Goal: Task Accomplishment & Management: Manage account settings

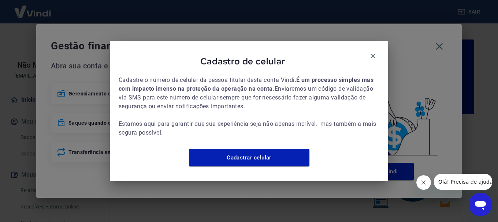
drag, startPoint x: 373, startPoint y: 49, endPoint x: 424, endPoint y: 45, distance: 51.5
click at [373, 52] on icon "button" at bounding box center [373, 56] width 9 height 9
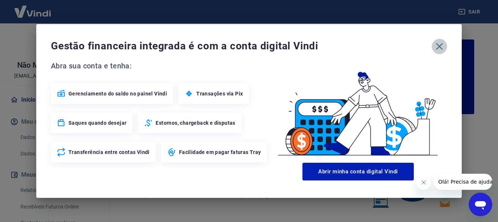
click at [438, 45] on icon "button" at bounding box center [439, 46] width 7 height 7
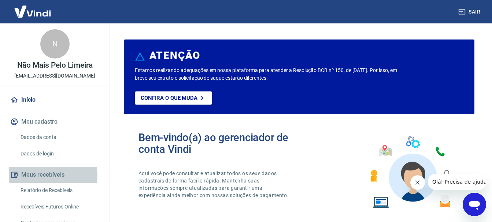
click at [52, 176] on button "Meus recebíveis" at bounding box center [55, 175] width 92 height 16
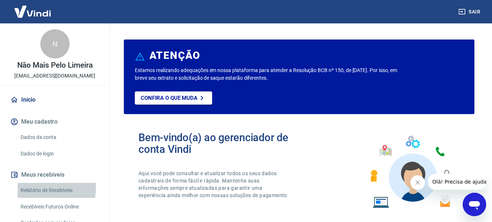
click at [46, 189] on link "Relatório de Recebíveis" at bounding box center [59, 190] width 83 height 15
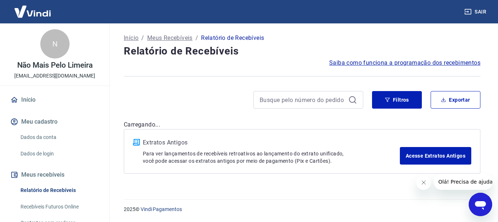
scroll to position [24, 0]
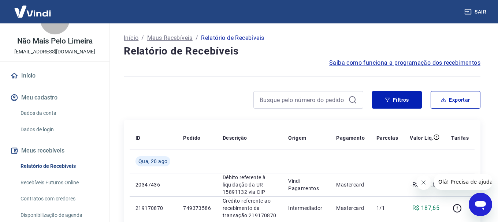
click at [50, 175] on link "Recebíveis Futuros Online" at bounding box center [59, 182] width 83 height 15
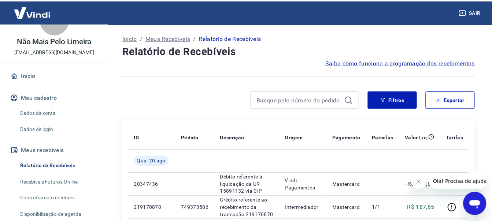
scroll to position [68, 0]
